Goal: Information Seeking & Learning: Understand process/instructions

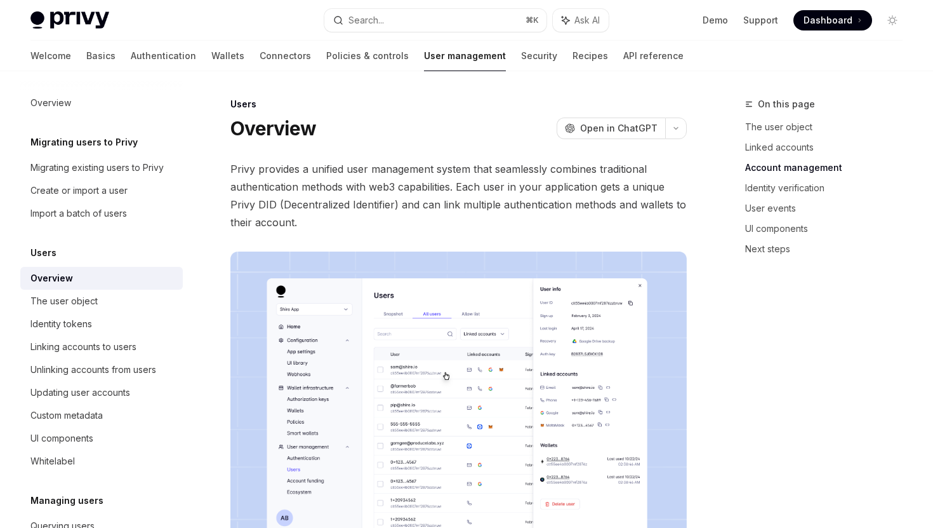
scroll to position [594, 0]
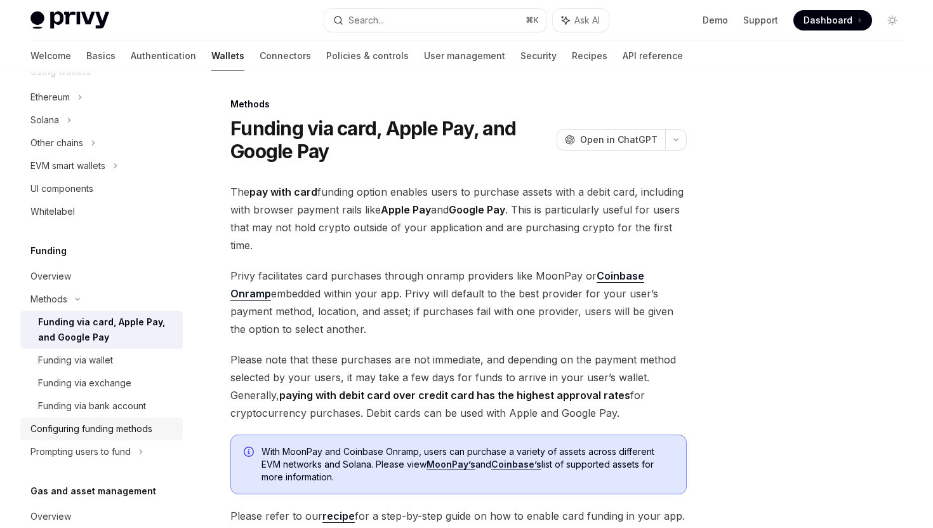
click at [81, 417] on link "Configuring funding methods" at bounding box center [101, 428] width 163 height 23
type textarea "*"
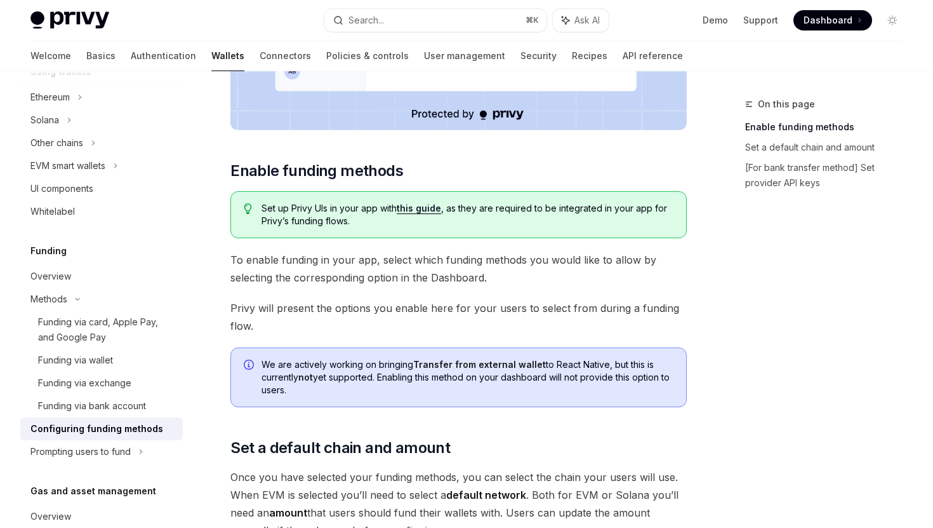
scroll to position [462, 0]
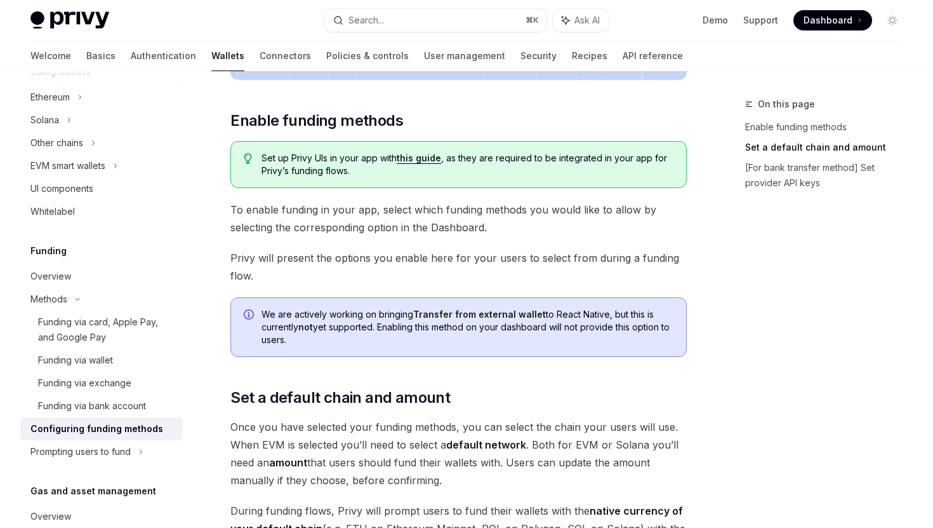
click at [430, 155] on link "this guide" at bounding box center [419, 157] width 44 height 11
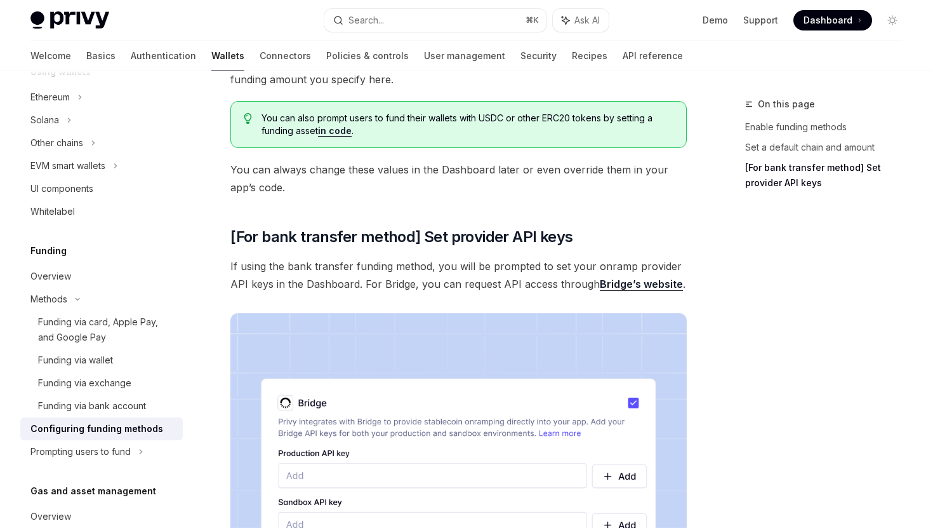
scroll to position [930, 0]
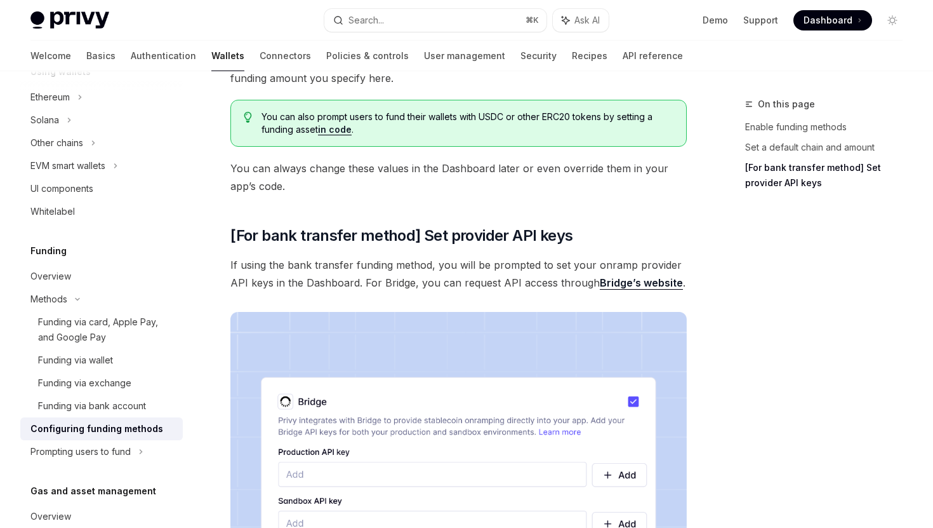
click at [636, 279] on link "Bridge’s website" at bounding box center [641, 282] width 83 height 13
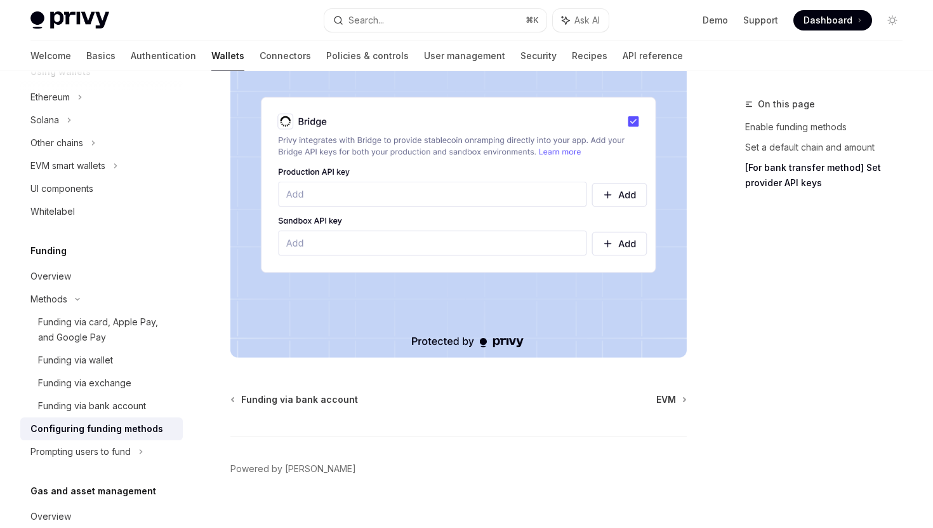
scroll to position [1229, 0]
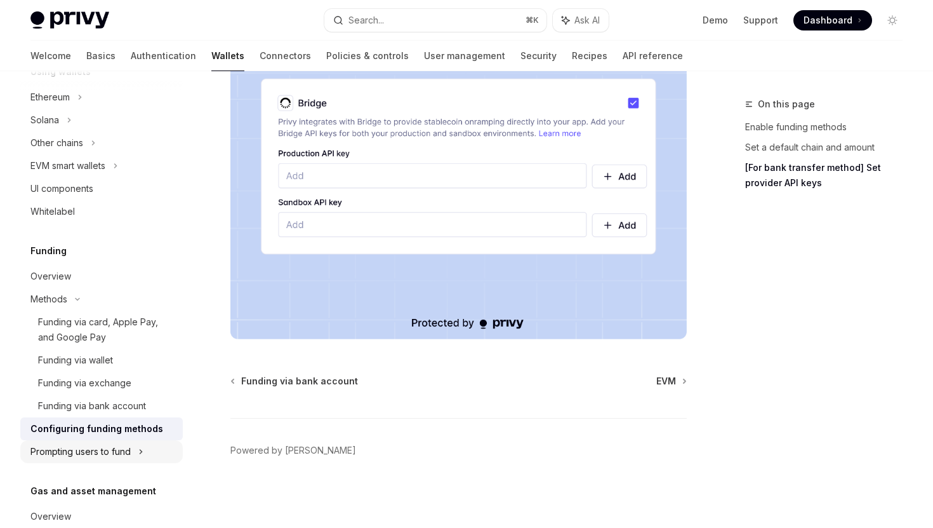
click at [53, 173] on div "Prompting users to fund" at bounding box center [67, 165] width 75 height 15
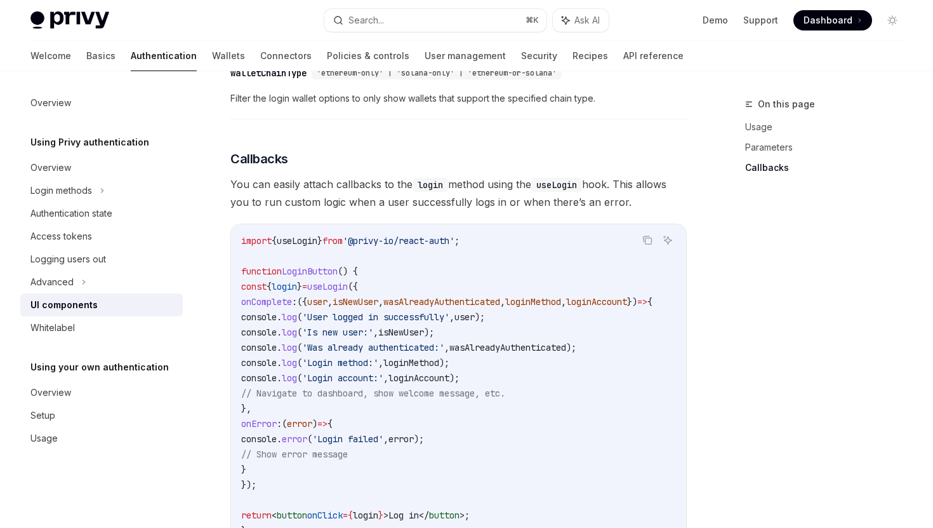
scroll to position [1894, 0]
